Goal: Task Accomplishment & Management: Manage account settings

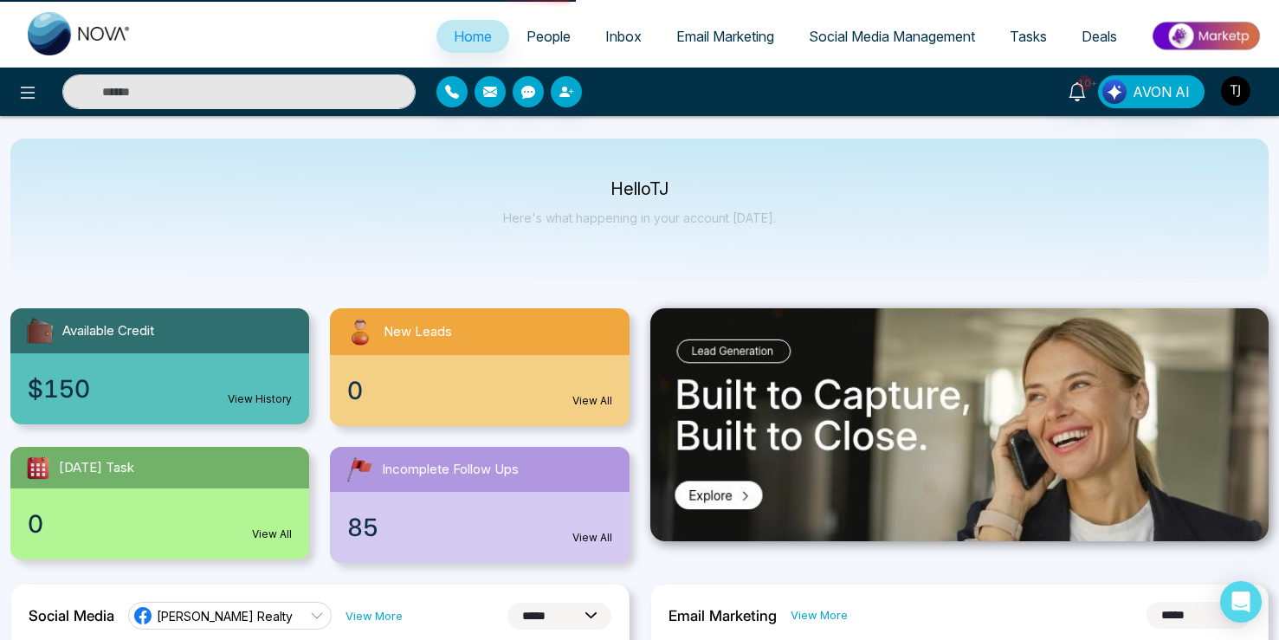
select select "*"
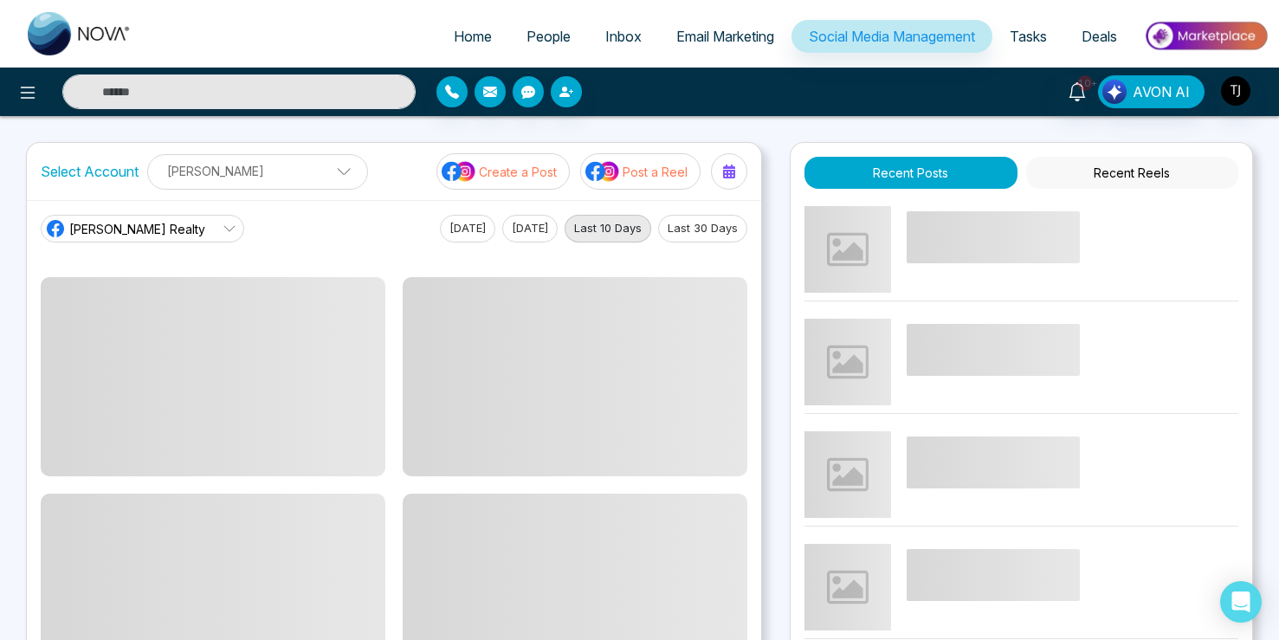
click at [224, 173] on p "[PERSON_NAME]" at bounding box center [257, 171] width 198 height 29
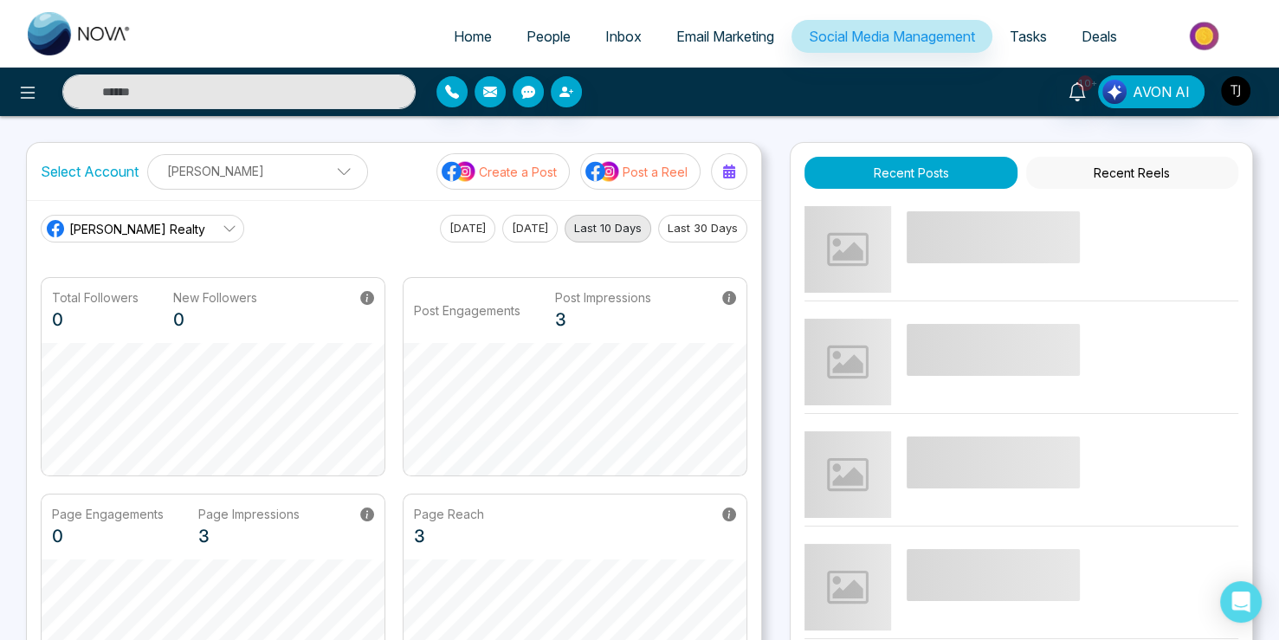
click at [100, 223] on span "[PERSON_NAME] Realty" at bounding box center [137, 229] width 136 height 18
